Goal: Information Seeking & Learning: Check status

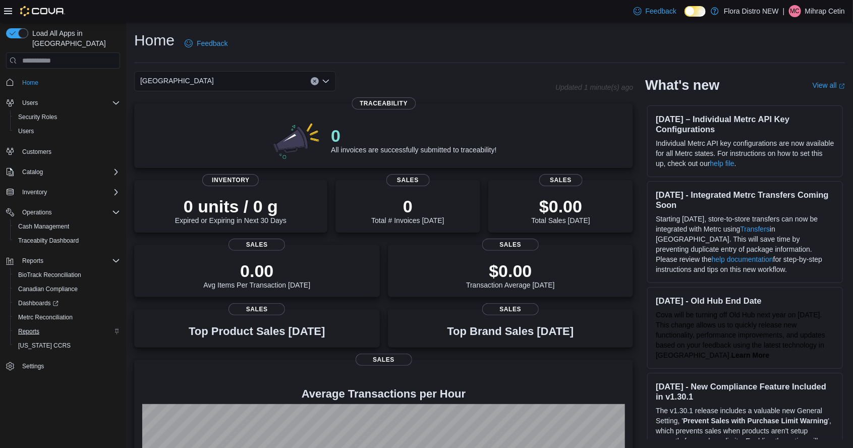
click at [32, 327] on span "Reports" at bounding box center [28, 331] width 21 height 8
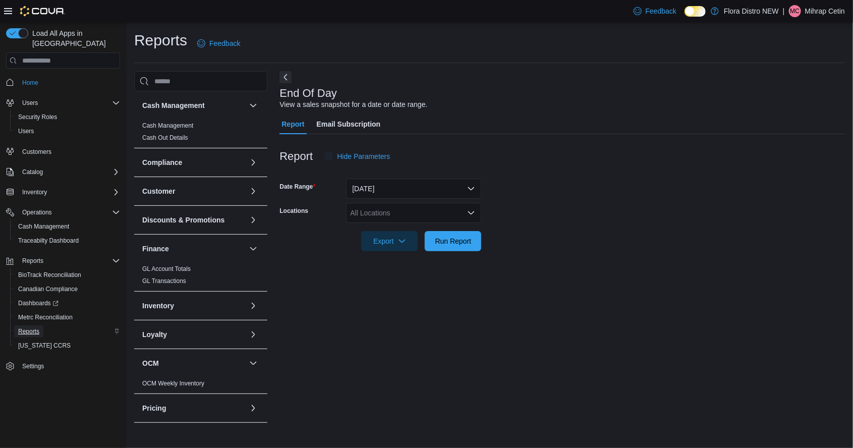
scroll to position [23, 0]
click at [404, 203] on div "All Locations" at bounding box center [413, 213] width 135 height 20
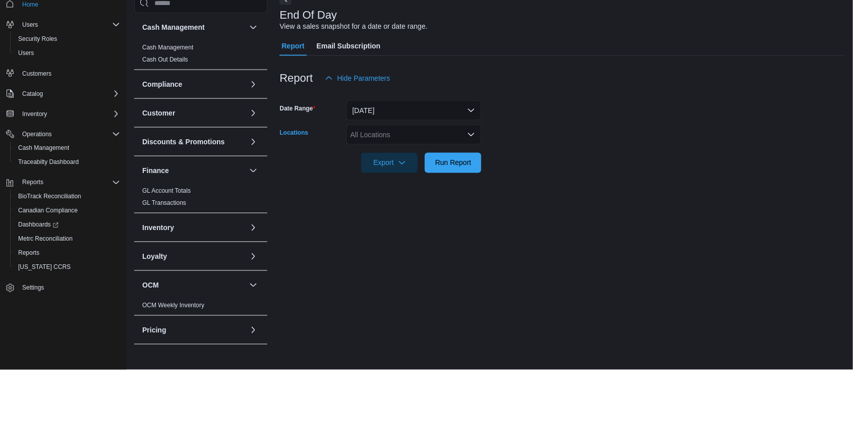
click at [407, 203] on div "All Locations Combo box. Selected. Combo box input. All Locations. Type some te…" at bounding box center [413, 213] width 135 height 20
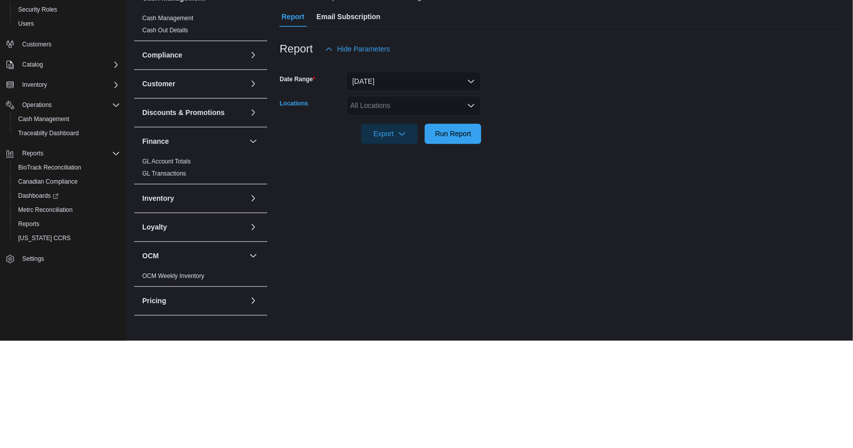
click at [392, 203] on div "All Locations Combo box. Selected. Combo box input. All Locations. Type some te…" at bounding box center [413, 213] width 135 height 20
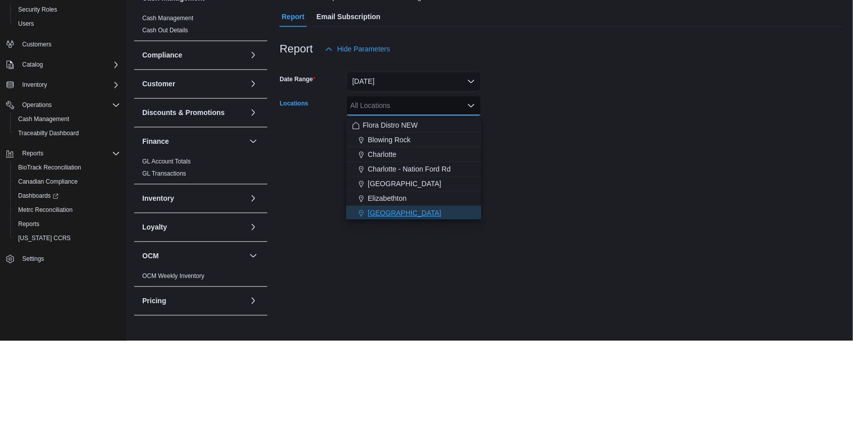
click at [383, 315] on span "[GEOGRAPHIC_DATA]" at bounding box center [405, 320] width 74 height 10
click at [607, 267] on div "End Of Day View a sales snapshot for a date or date range. Report Email Subscri…" at bounding box center [561, 249] width 565 height 356
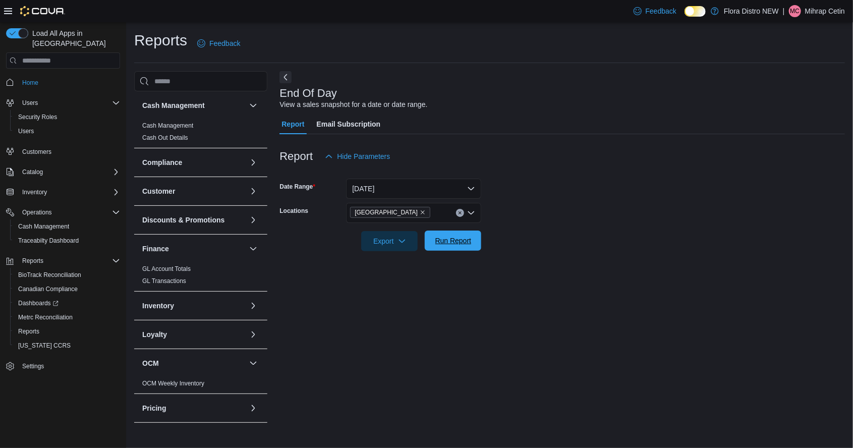
click at [446, 235] on span "Run Report" at bounding box center [453, 240] width 36 height 10
